Goal: Information Seeking & Learning: Learn about a topic

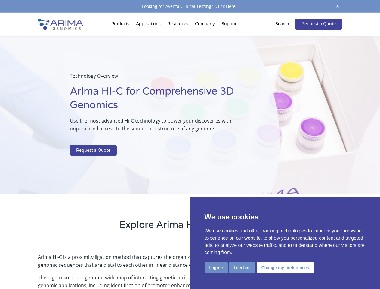
click at [190, 144] on p at bounding box center [160, 141] width 180 height 8
click at [216, 268] on button "I agree" at bounding box center [216, 267] width 23 height 11
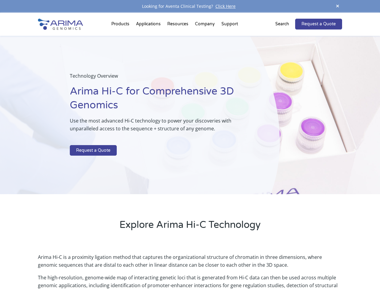
click at [242, 268] on p "Arima Hi-C is a proximity ligation method that captures the organizational stru…" at bounding box center [190, 263] width 304 height 20
click at [284, 268] on p "Arima Hi-C is a proximity ligation method that captures the organizational stru…" at bounding box center [190, 263] width 304 height 20
click at [338, 6] on span at bounding box center [337, 6] width 9 height 8
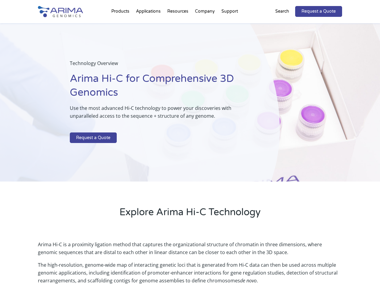
click at [190, 151] on div "Technology Overview Arima Hi-C for Comprehensive 3D Genomics Use the most advan…" at bounding box center [140, 102] width 280 height 159
click at [121, 25] on div "Technology Overview Arima Hi-C for Comprehensive 3D Genomics Use the most advan…" at bounding box center [140, 102] width 280 height 159
click at [178, 25] on div "Technology Overview Arima Hi-C for Comprehensive 3D Genomics Use the most advan…" at bounding box center [140, 102] width 280 height 159
click at [205, 25] on div "Technology Overview Arima Hi-C for Comprehensive 3D Genomics Use the most advan…" at bounding box center [140, 102] width 280 height 159
click at [230, 25] on div "Technology Overview Arima Hi-C for Comprehensive 3D Genomics Use the most advan…" at bounding box center [140, 102] width 280 height 159
